Goal: Information Seeking & Learning: Find specific fact

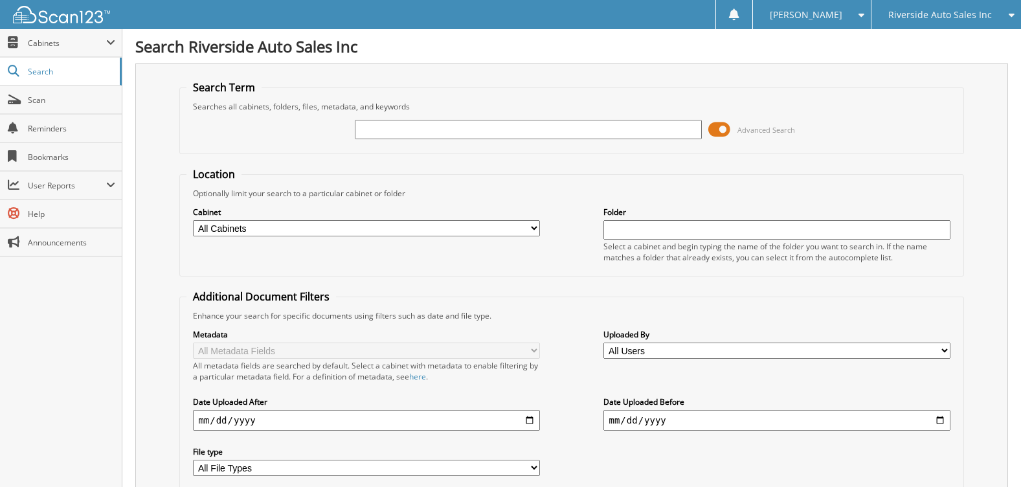
click at [431, 137] on input "text" at bounding box center [528, 129] width 346 height 19
type input "31454"
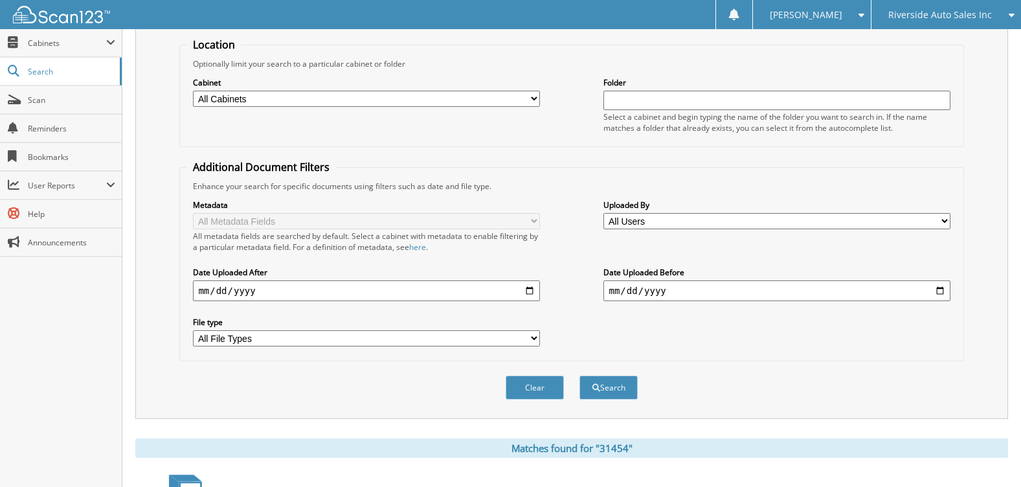
scroll to position [259, 0]
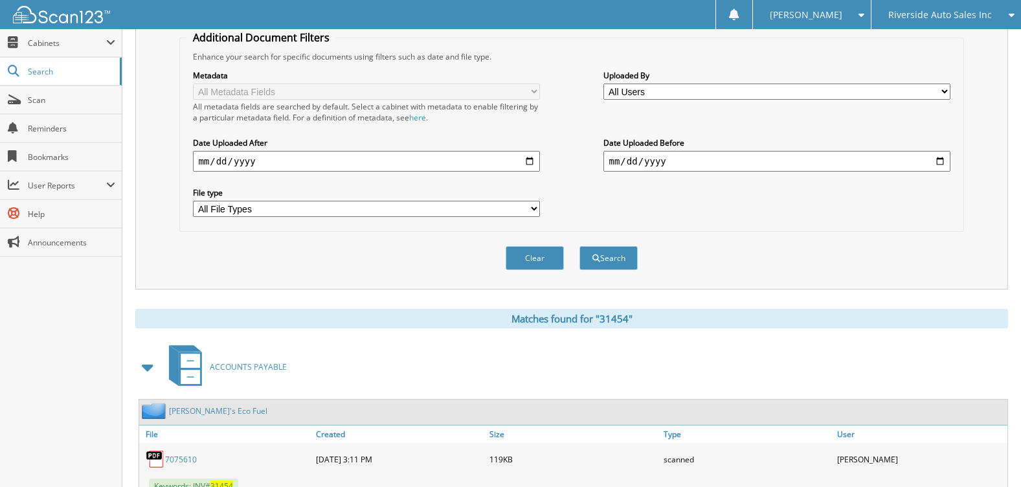
click at [150, 368] on span at bounding box center [148, 366] width 18 height 23
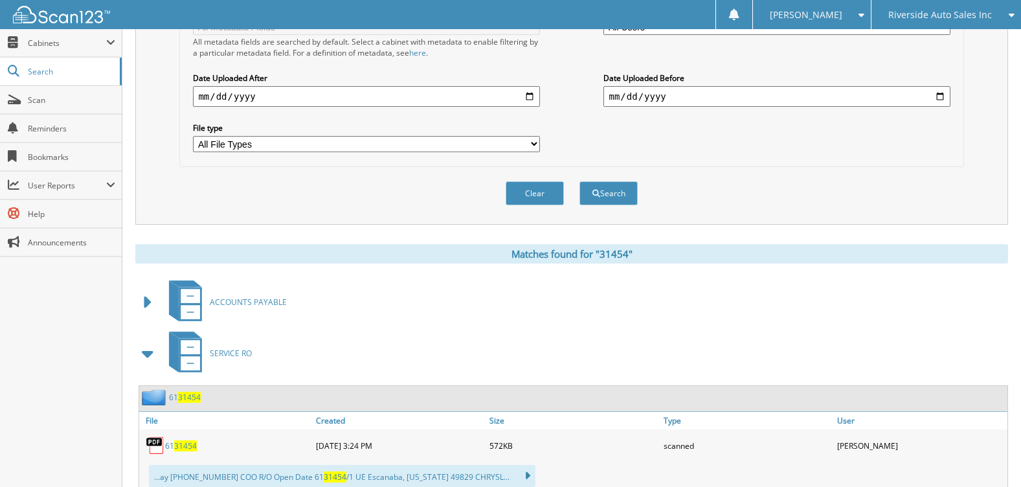
scroll to position [388, 0]
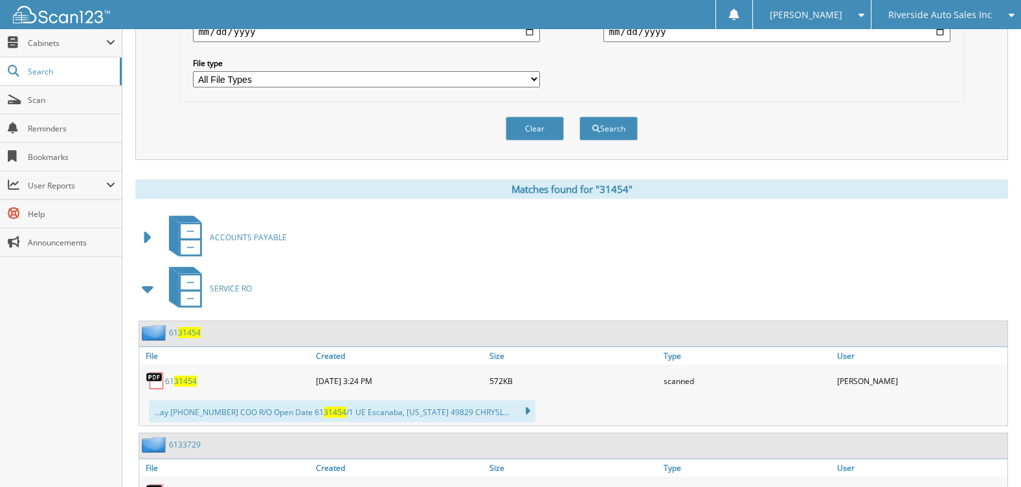
click at [146, 292] on span at bounding box center [148, 288] width 18 height 23
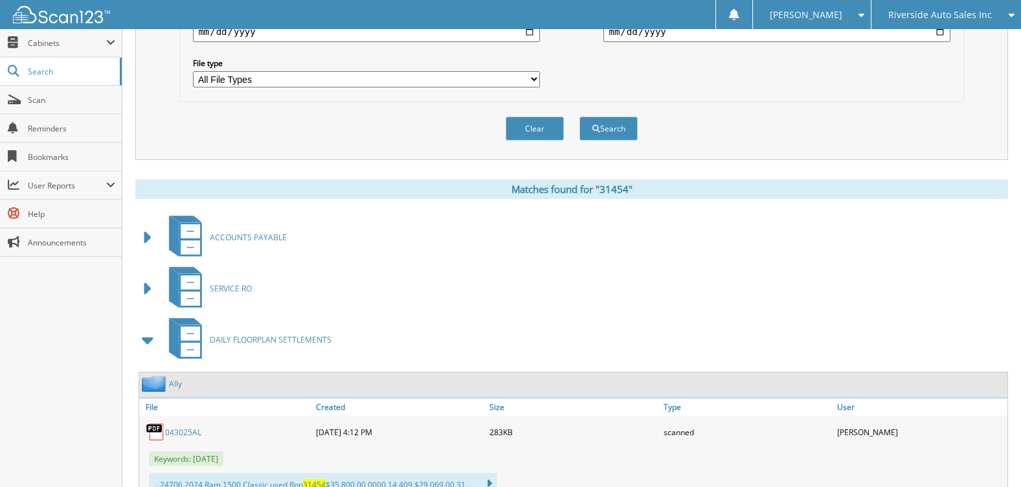
click at [148, 344] on span at bounding box center [148, 339] width 18 height 23
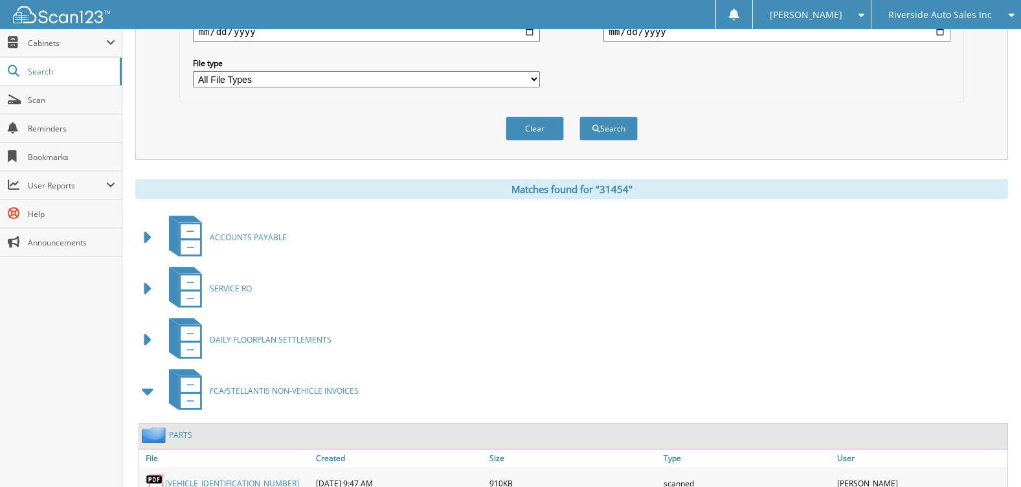
scroll to position [518, 0]
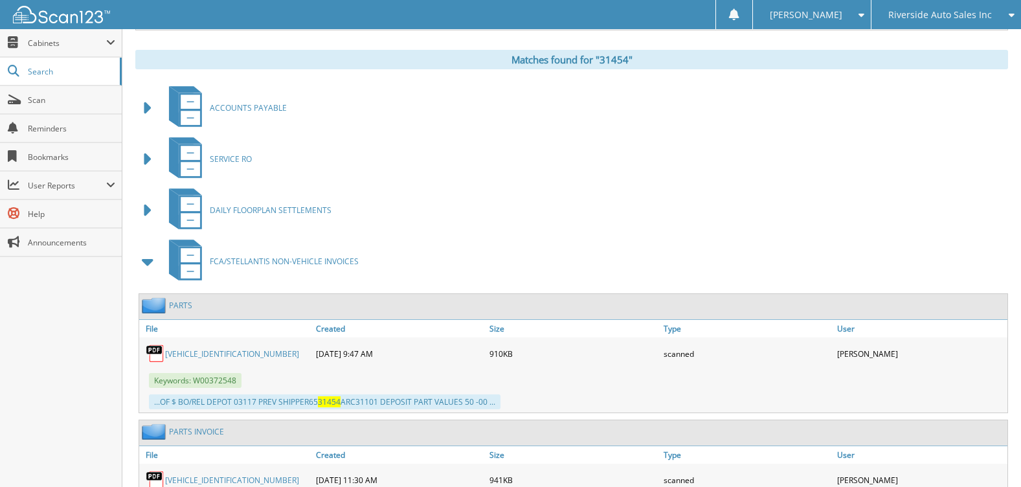
click at [145, 262] on span at bounding box center [148, 261] width 18 height 23
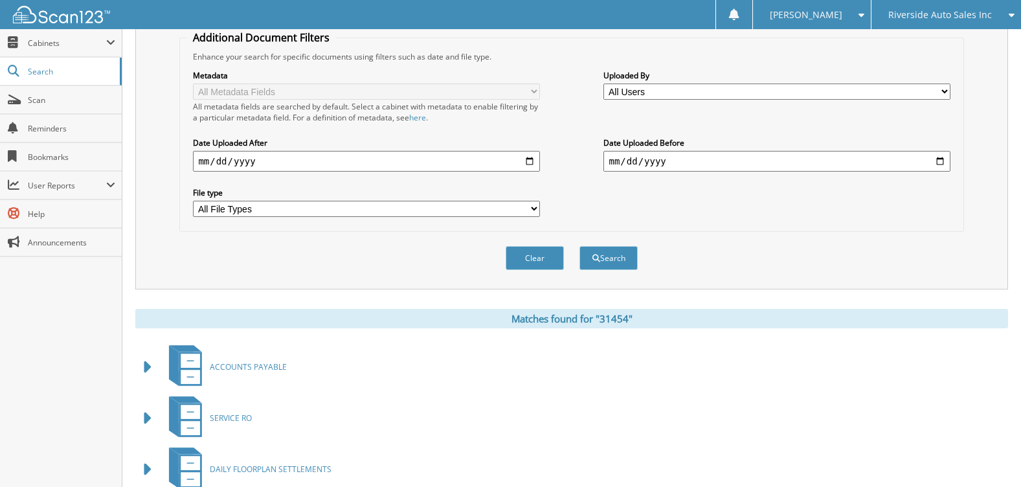
scroll to position [0, 0]
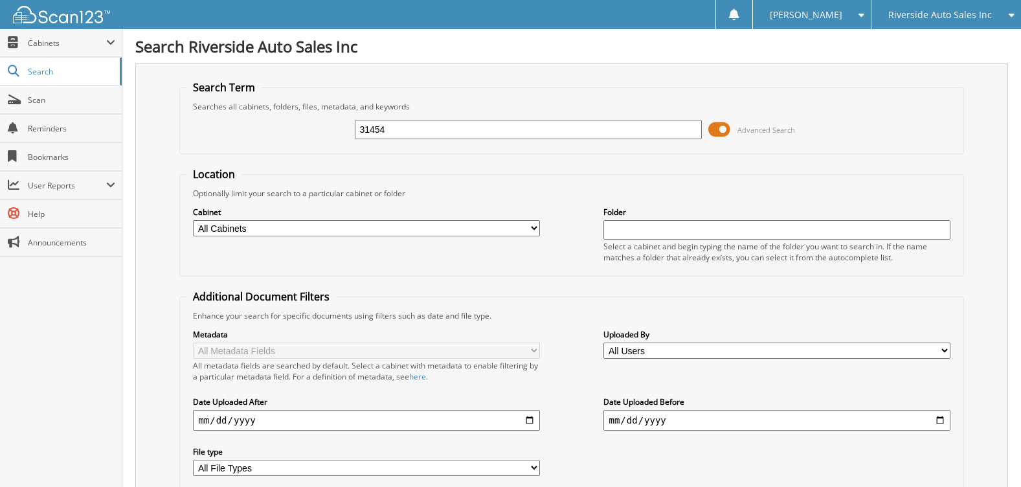
click at [948, 14] on span "Riverside Auto Sales Inc" at bounding box center [940, 15] width 104 height 8
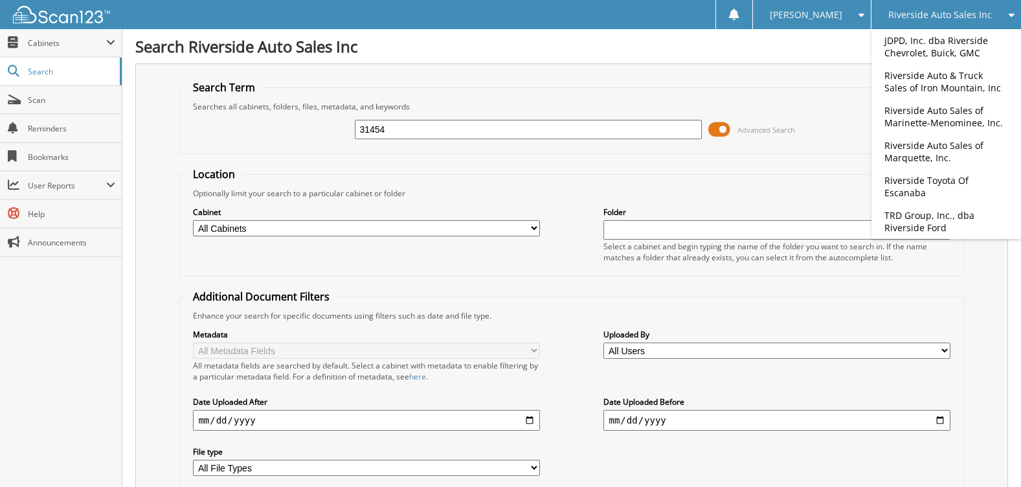
click at [452, 133] on input "31454" at bounding box center [528, 129] width 346 height 19
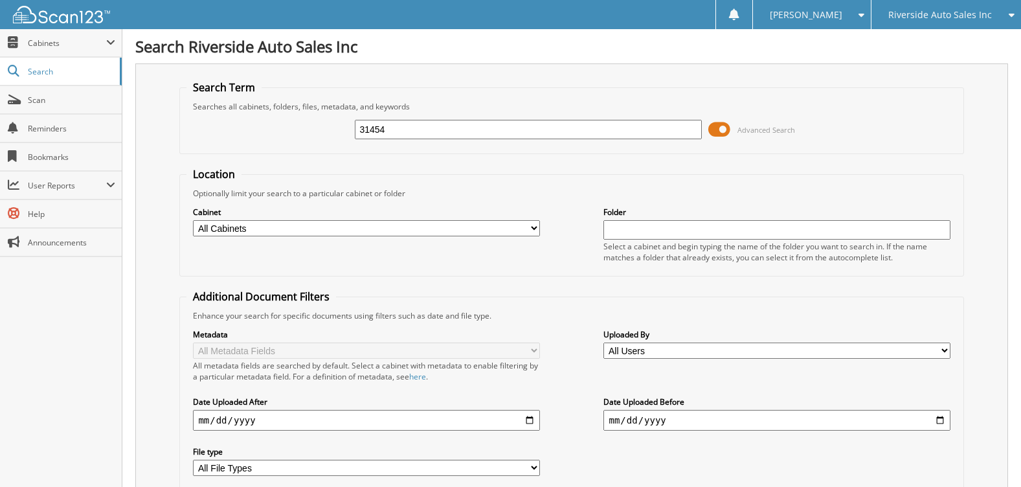
drag, startPoint x: 447, startPoint y: 133, endPoint x: 238, endPoint y: 101, distance: 211.5
click at [238, 101] on fieldset "Search Term Searches all cabinets, folders, files, metadata, and keywords 31454…" at bounding box center [571, 117] width 784 height 74
type input "6135768"
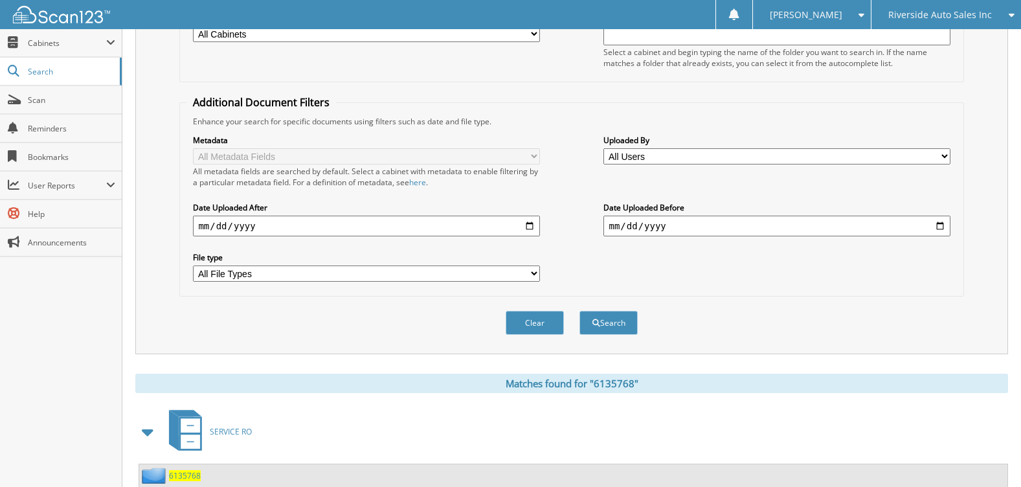
scroll to position [309, 0]
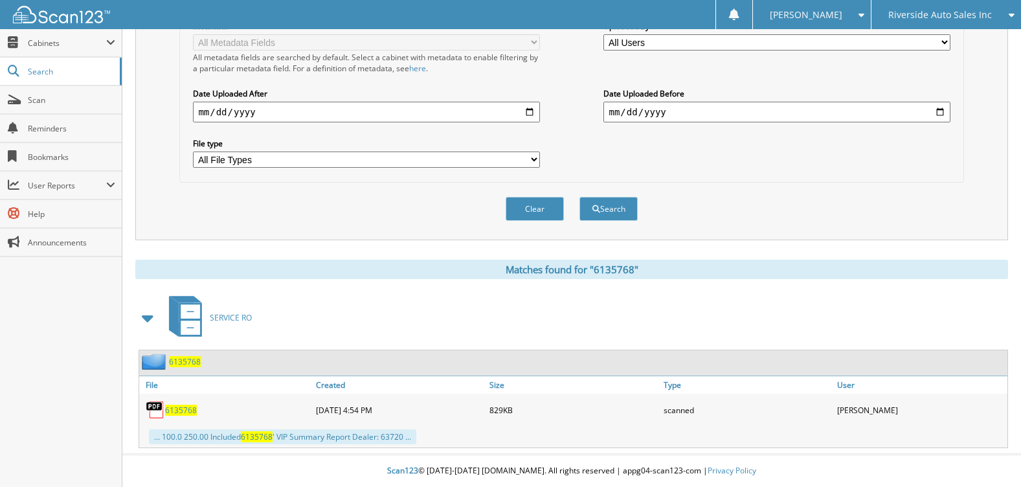
click at [194, 362] on span "6135768" at bounding box center [185, 361] width 32 height 11
